Goal: Find specific page/section: Find specific page/section

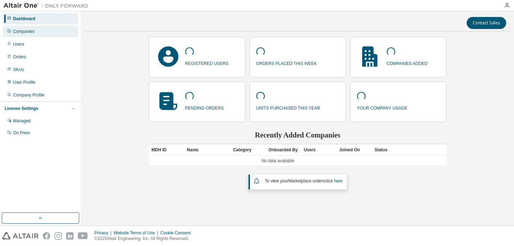
click at [20, 29] on div "Companies" at bounding box center [24, 32] width 22 height 6
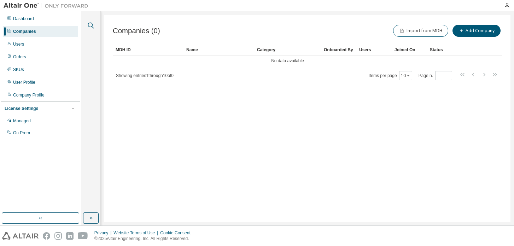
click at [91, 27] on icon "button" at bounding box center [91, 25] width 8 height 8
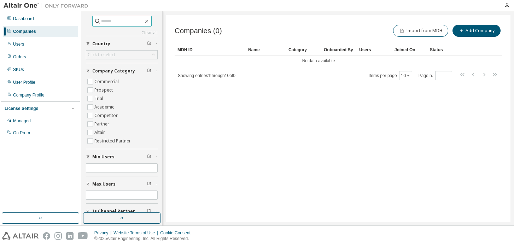
click at [122, 23] on input "text" at bounding box center [122, 21] width 42 height 7
type input "******"
